Goal: Navigation & Orientation: Find specific page/section

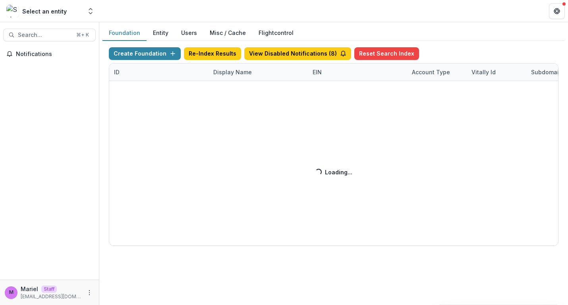
click at [237, 75] on div "Create Foundation Re-Index Results View Disabled Notifications ( 8 ) Reset Sear…" at bounding box center [334, 146] width 450 height 199
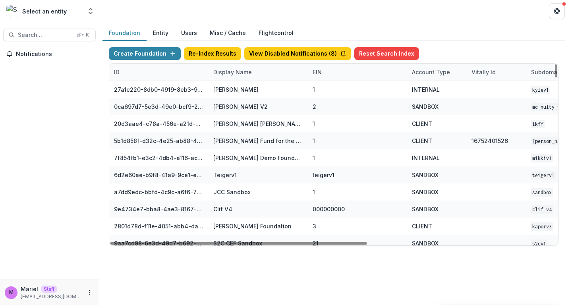
click at [237, 72] on div "Display Name" at bounding box center [233, 72] width 48 height 8
click at [235, 91] on input at bounding box center [257, 90] width 95 height 13
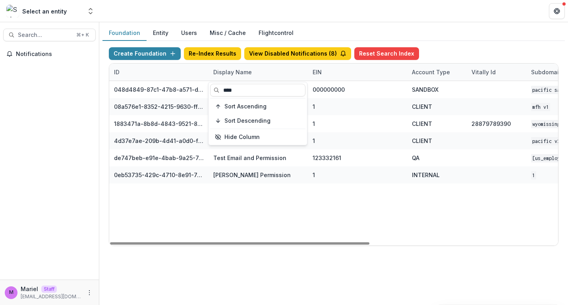
type input "****"
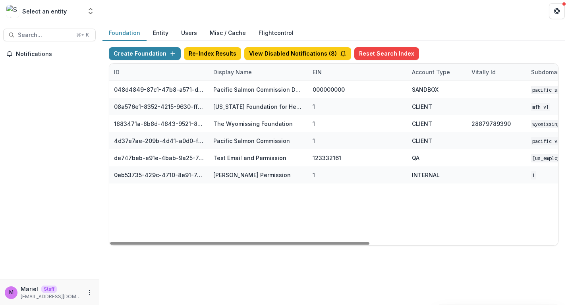
click at [232, 229] on div "048d4849-87c1-47b8-a571-d36adc5d9bb4 Pacific Salmon Commission DEMO 000000000 S…" at bounding box center [496, 163] width 775 height 164
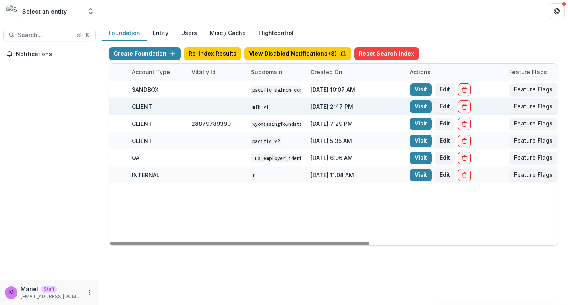
scroll to position [0, 286]
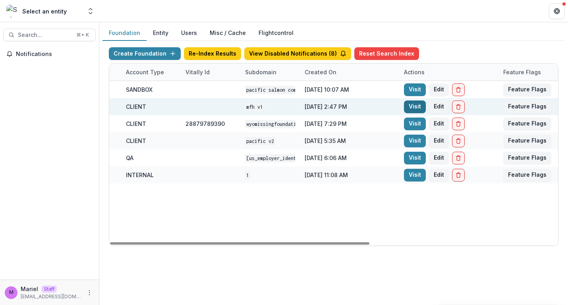
click at [413, 104] on link "Visit" at bounding box center [415, 107] width 22 height 13
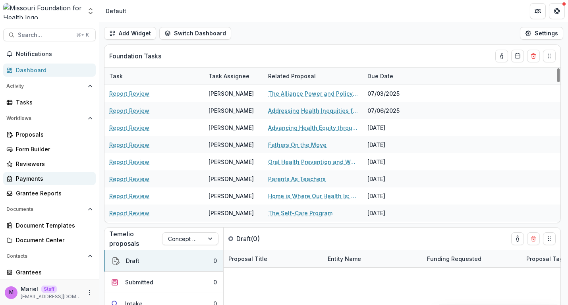
click at [43, 175] on div "Payments" at bounding box center [52, 178] width 73 height 8
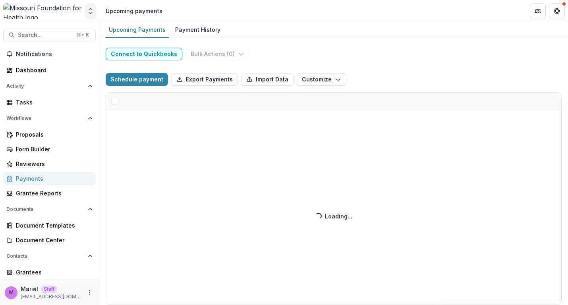
click at [90, 15] on button "Open entity switcher" at bounding box center [90, 11] width 11 height 16
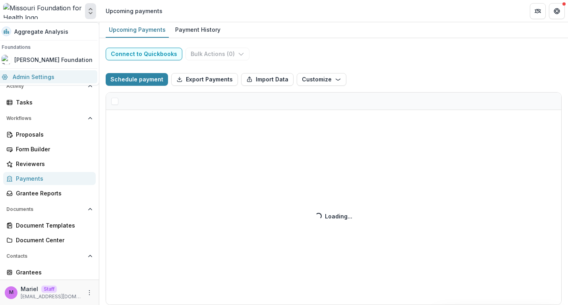
click at [57, 76] on link "Admin Settings" at bounding box center [47, 76] width 101 height 13
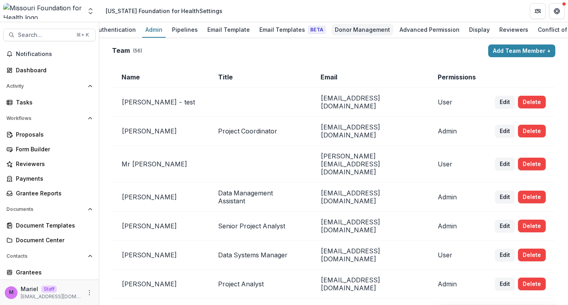
scroll to position [0, 48]
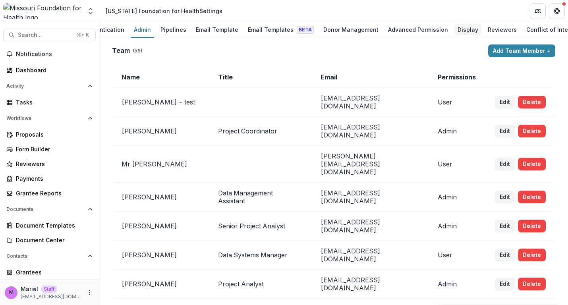
click at [454, 31] on div "Display" at bounding box center [467, 30] width 27 height 12
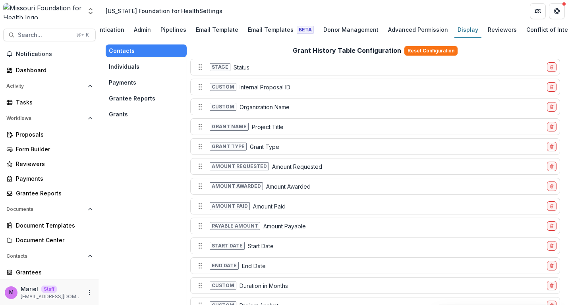
click at [124, 82] on button "Payments" at bounding box center [146, 82] width 81 height 13
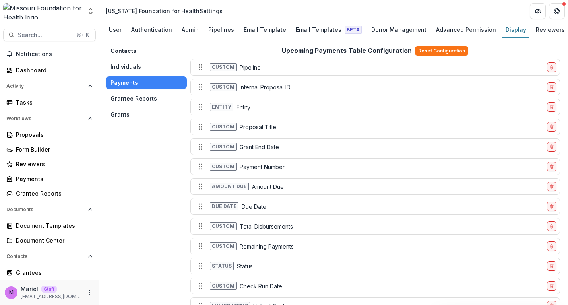
scroll to position [300, 0]
